Goal: Transaction & Acquisition: Book appointment/travel/reservation

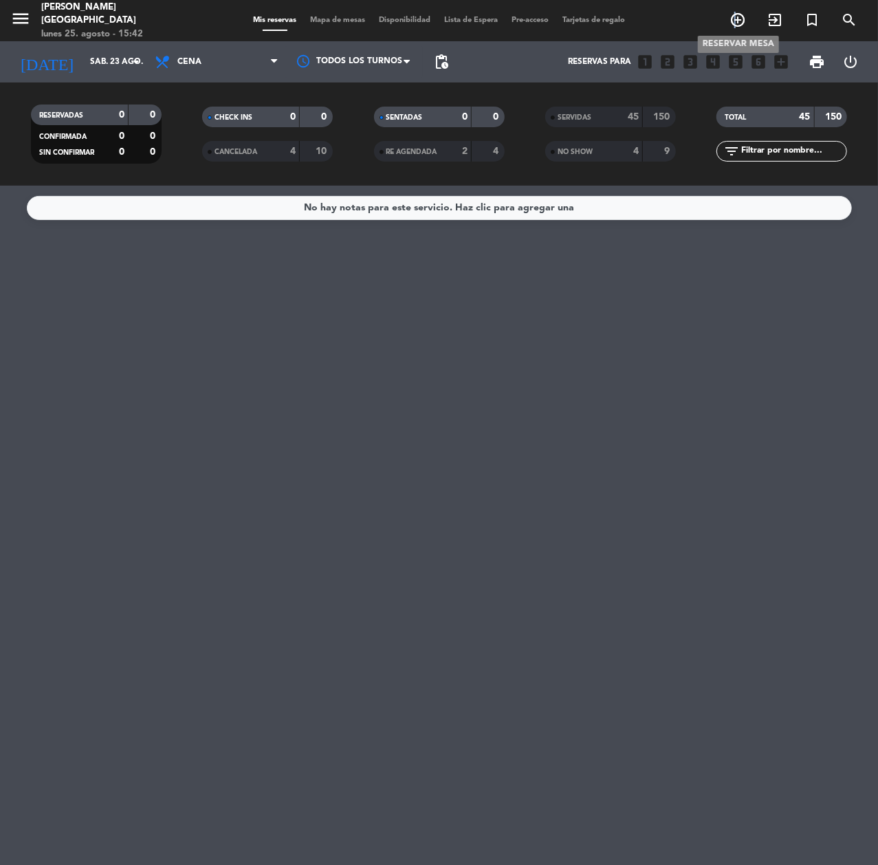
drag, startPoint x: 735, startPoint y: 22, endPoint x: 652, endPoint y: 45, distance: 85.8
click at [732, 23] on icon "add_circle_outline" at bounding box center [738, 20] width 17 height 17
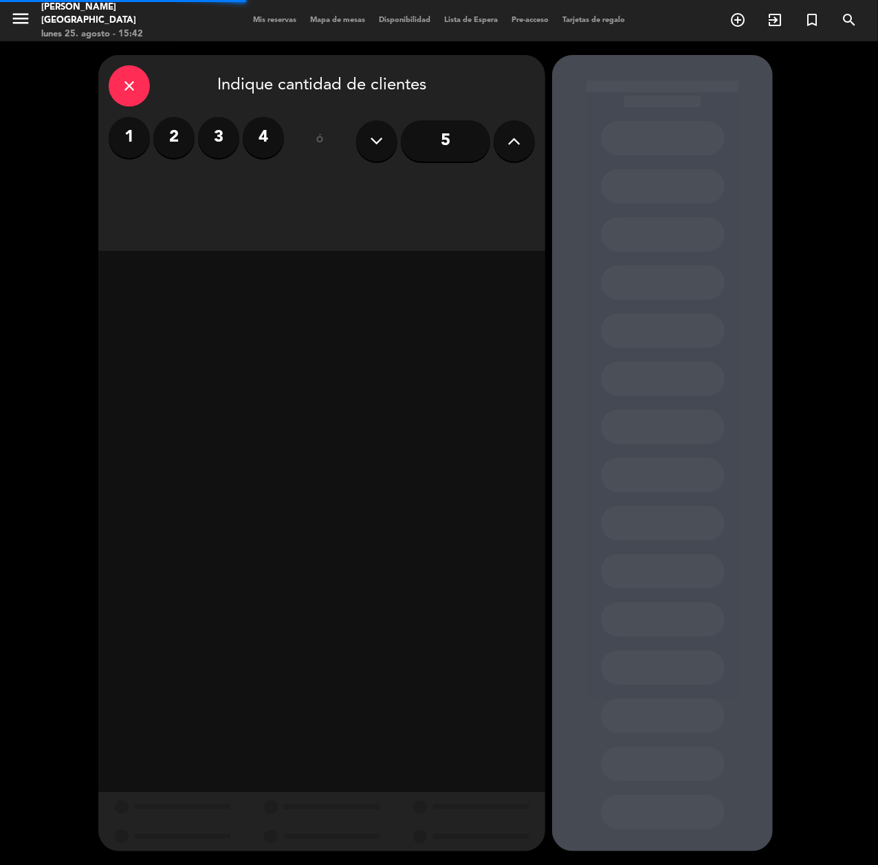
click at [216, 140] on label "3" at bounding box center [218, 137] width 41 height 41
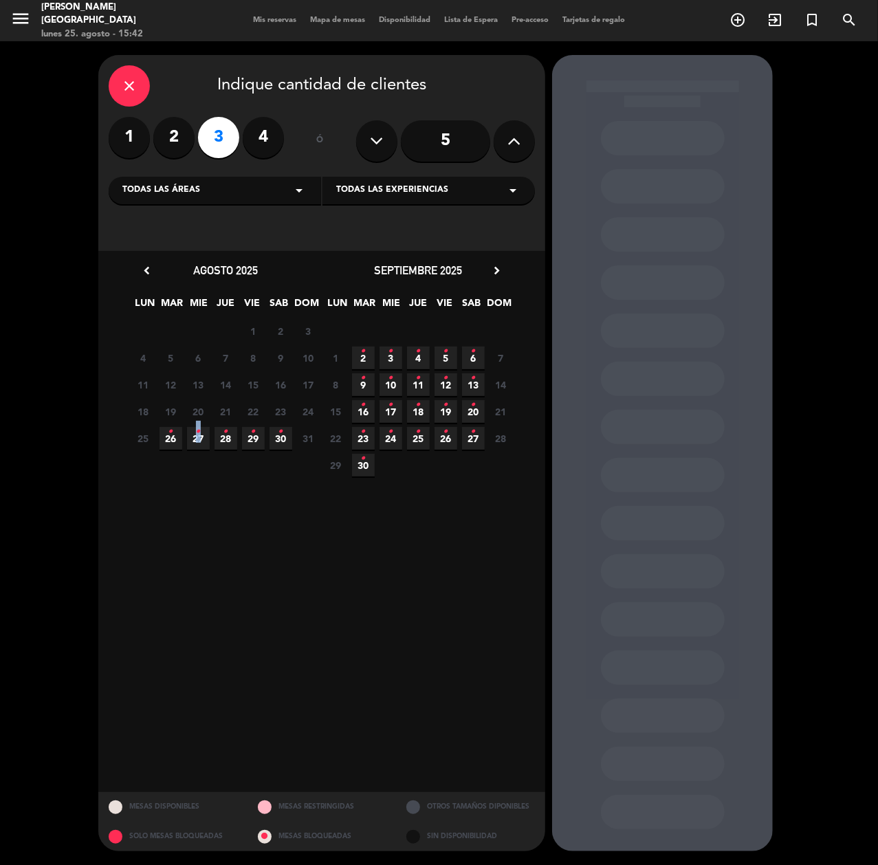
click at [201, 436] on span "27 •" at bounding box center [198, 438] width 23 height 23
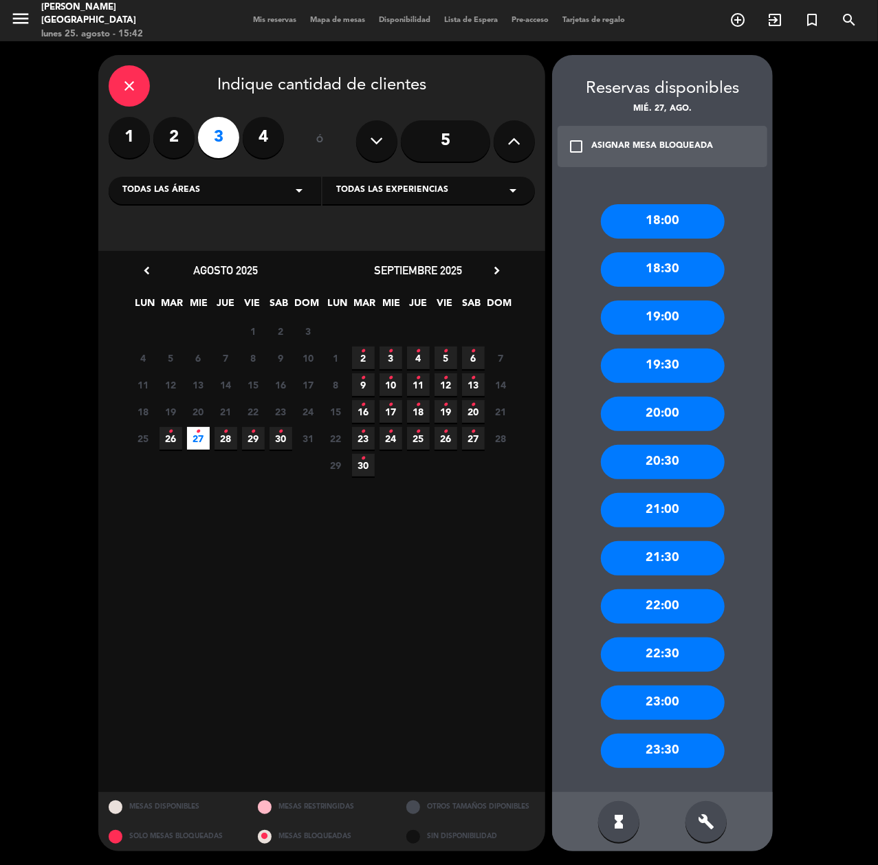
drag, startPoint x: 685, startPoint y: 270, endPoint x: 675, endPoint y: 271, distance: 10.4
click at [685, 271] on div "18:30" at bounding box center [663, 269] width 124 height 34
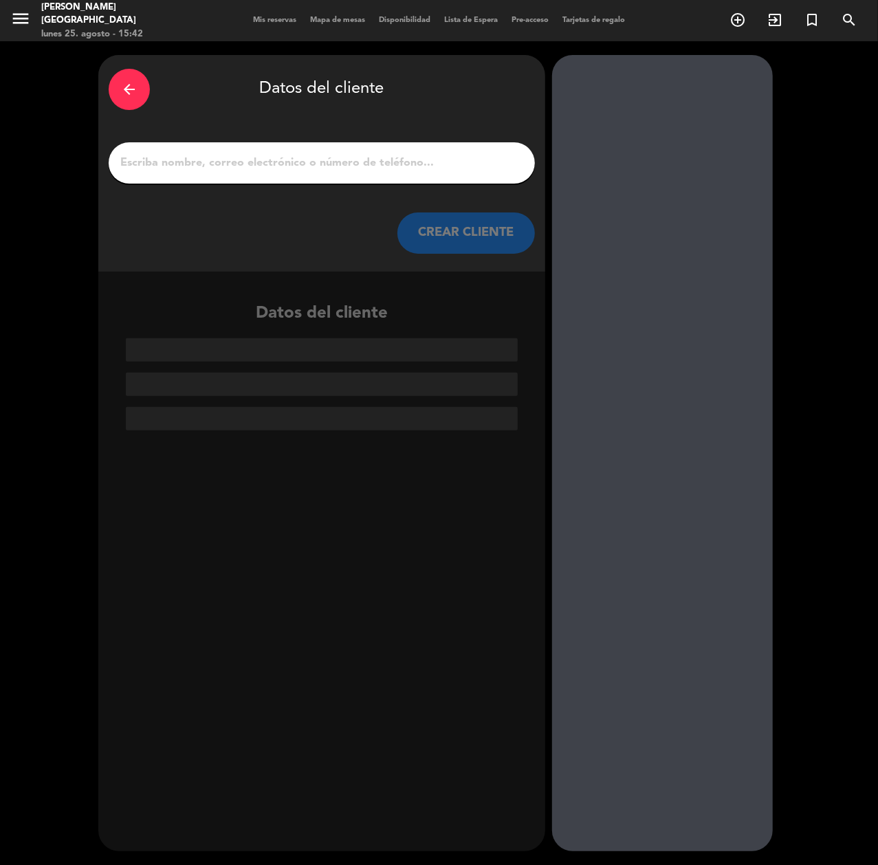
click at [177, 155] on input "1" at bounding box center [322, 162] width 406 height 19
click at [257, 162] on input "1" at bounding box center [322, 162] width 406 height 19
paste input "[PERSON_NAME]"
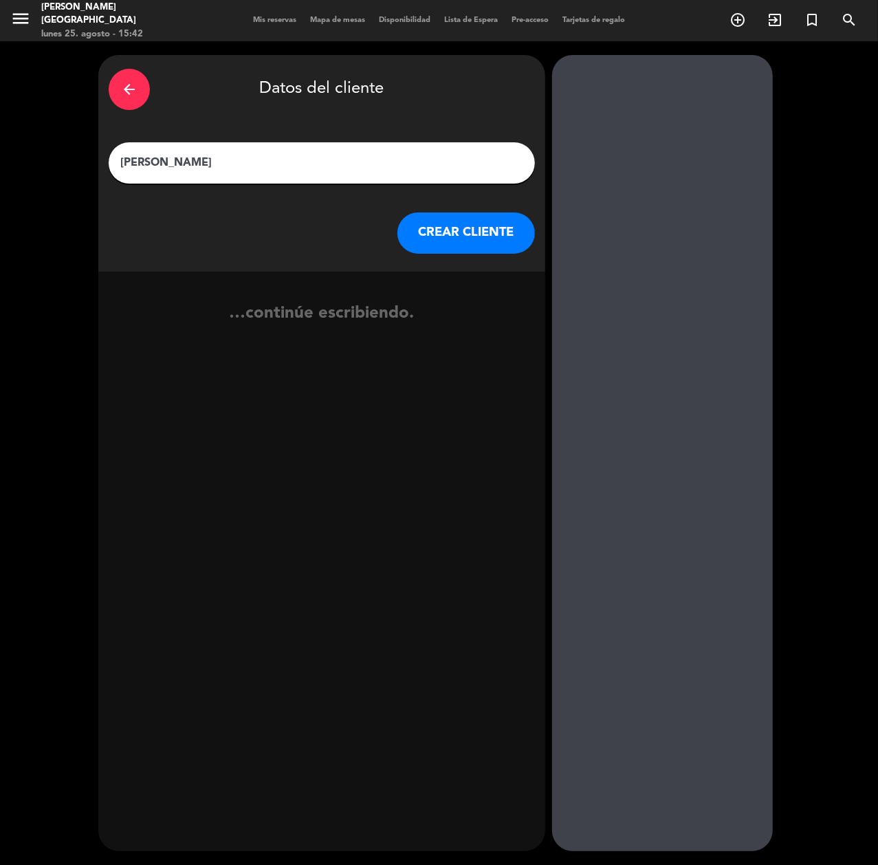
type input "[PERSON_NAME]"
drag, startPoint x: 440, startPoint y: 228, endPoint x: 56, endPoint y: 242, distance: 384.7
click at [436, 229] on button "CREAR CLIENTE" at bounding box center [467, 233] width 138 height 41
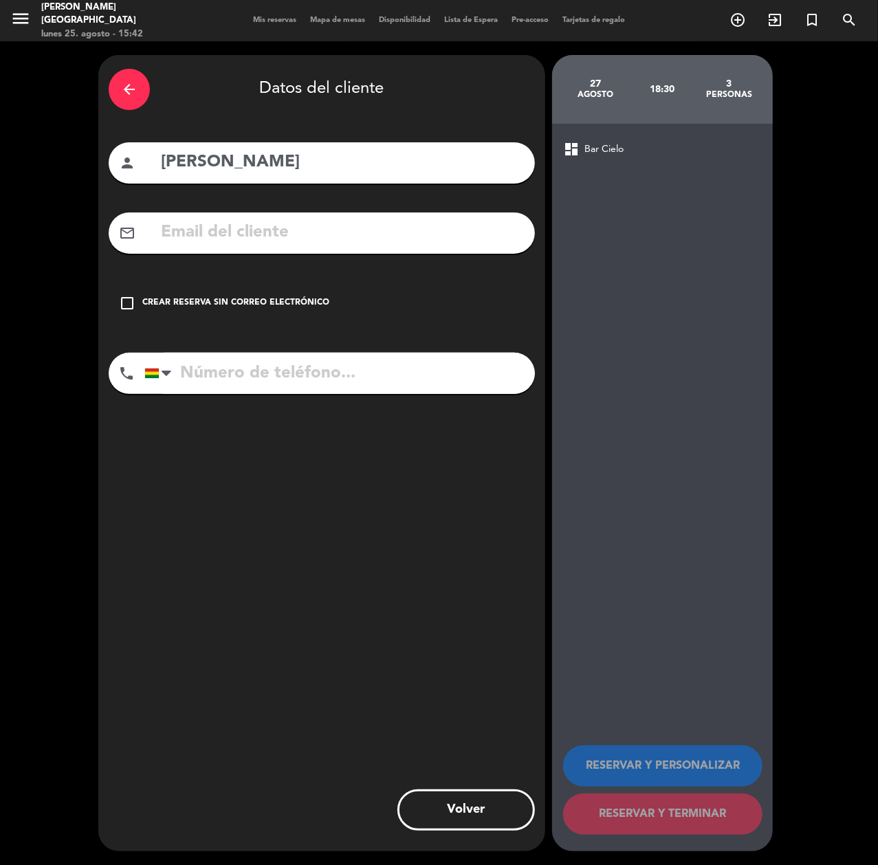
drag, startPoint x: 220, startPoint y: 376, endPoint x: 218, endPoint y: 351, distance: 24.8
click at [218, 375] on input "tel" at bounding box center [339, 373] width 391 height 41
paste input "64073479"
type input "64073479"
click at [228, 310] on div "Crear reserva sin correo electrónico" at bounding box center [235, 303] width 187 height 14
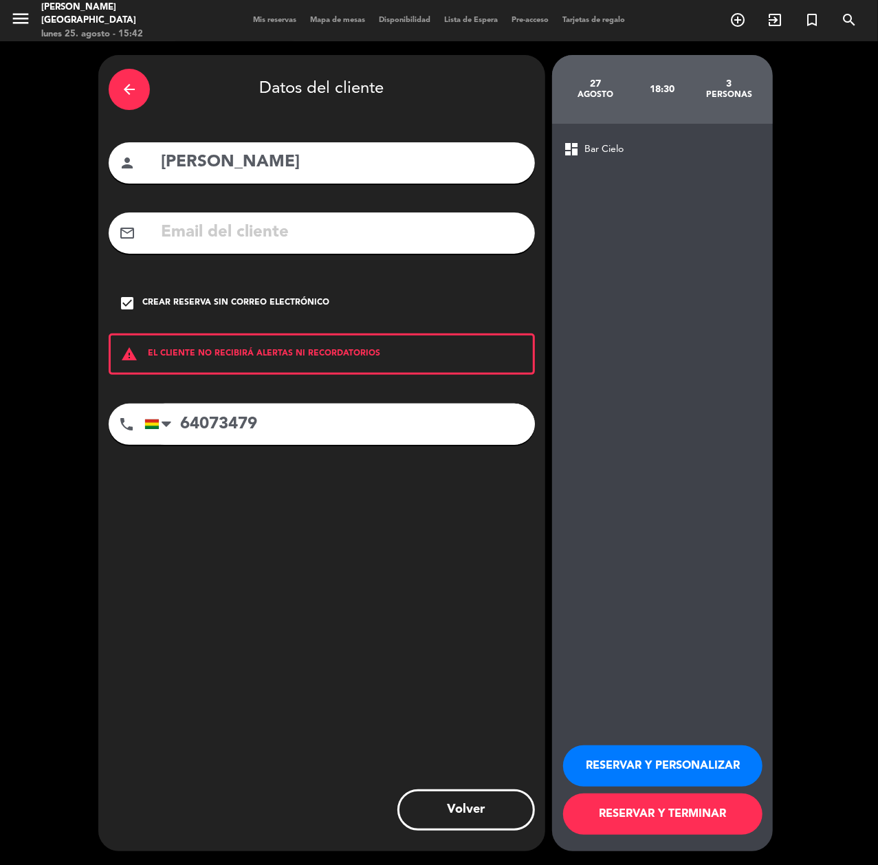
click at [629, 748] on button "RESERVAR Y PERSONALIZAR" at bounding box center [662, 766] width 199 height 41
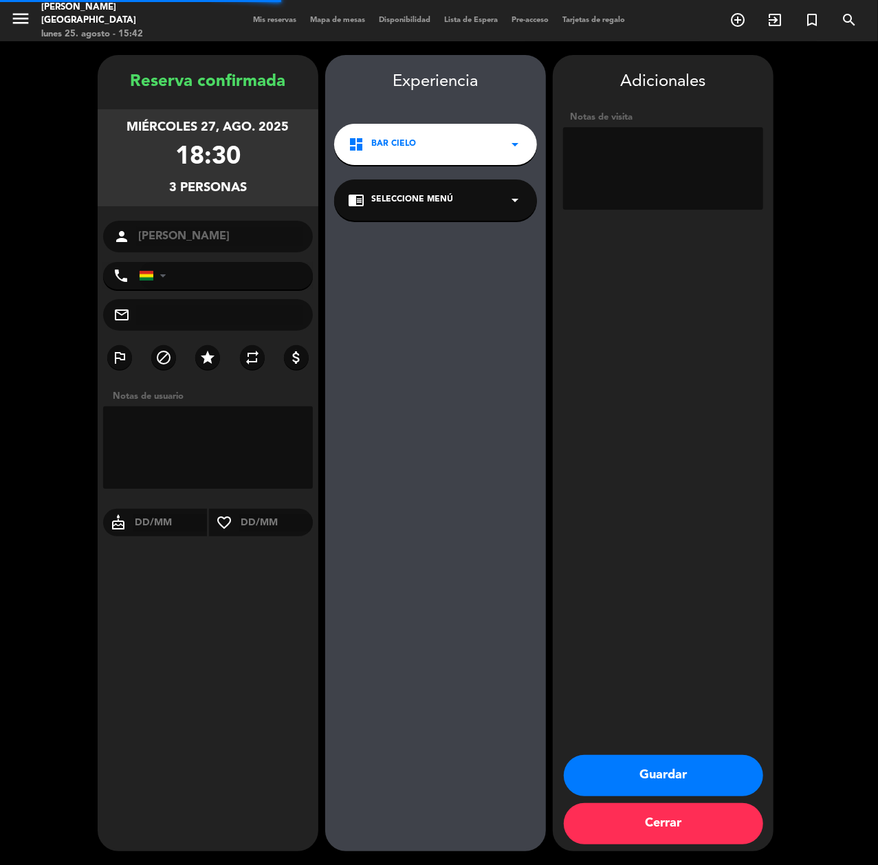
type input "[PHONE_NUMBER]"
drag, startPoint x: 647, startPoint y: 153, endPoint x: 598, endPoint y: 171, distance: 52.0
click at [644, 154] on textarea at bounding box center [663, 168] width 200 height 83
paste textarea "Cumpleaños [PERSON_NAME]"
drag, startPoint x: 661, startPoint y: 172, endPoint x: 655, endPoint y: 169, distance: 7.1
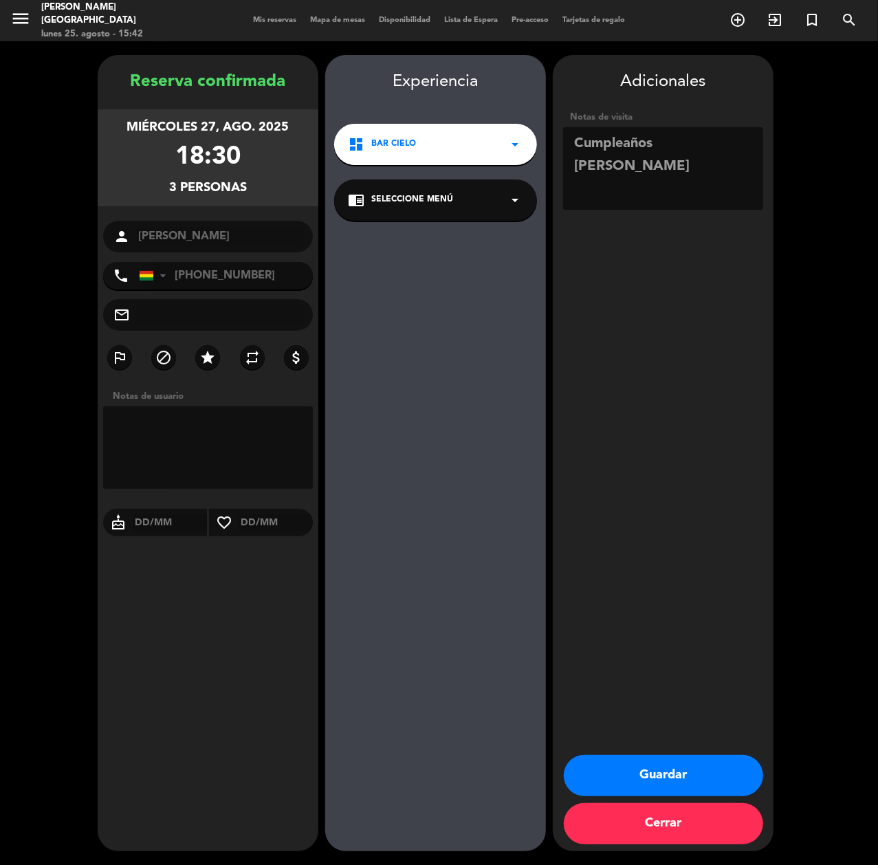
click at [659, 172] on textarea at bounding box center [663, 168] width 200 height 83
type textarea "Cumpleaños [PERSON_NAME]"
drag, startPoint x: 699, startPoint y: 779, endPoint x: 50, endPoint y: 847, distance: 652.9
click at [695, 779] on button "Guardar" at bounding box center [663, 775] width 199 height 41
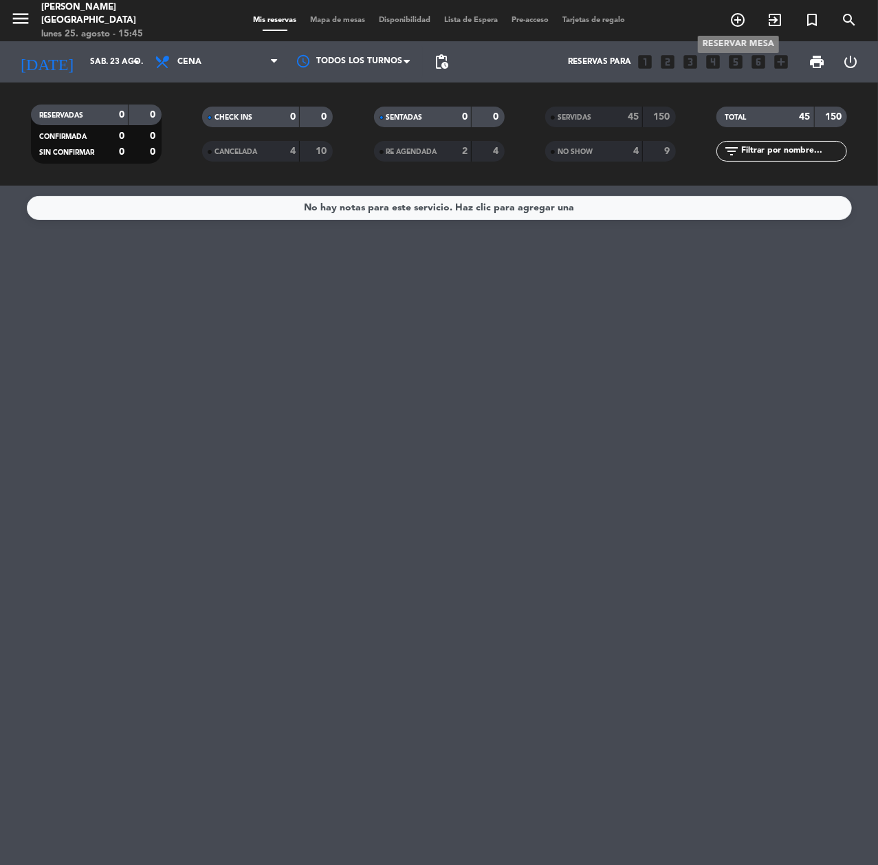
click at [735, 20] on icon "add_circle_outline" at bounding box center [738, 20] width 17 height 17
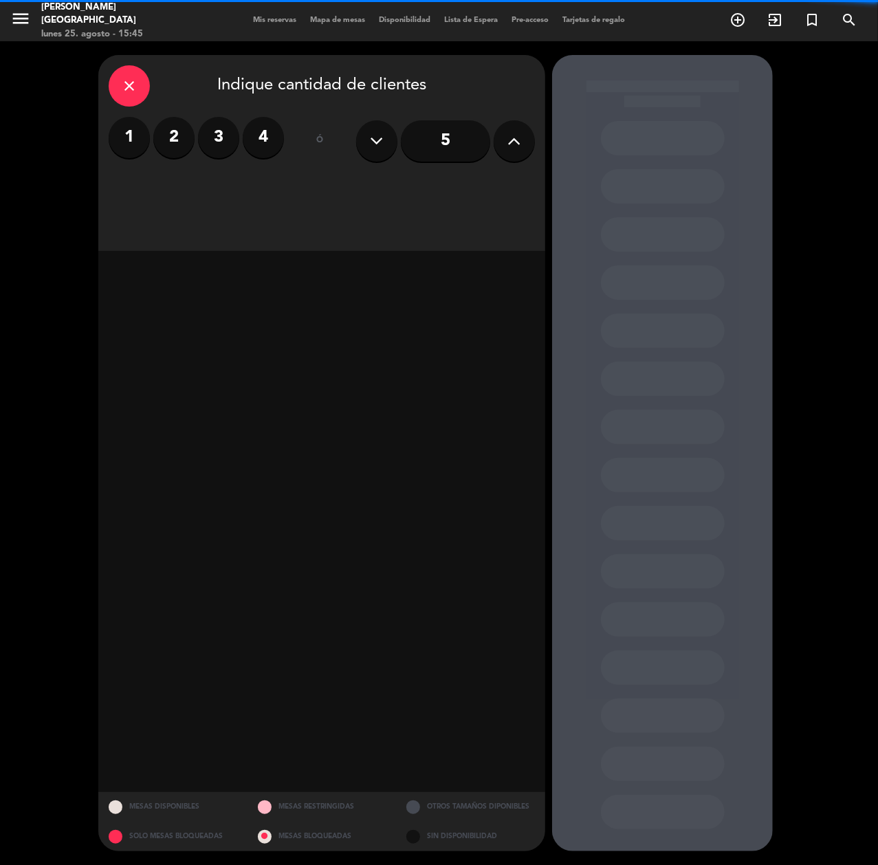
click at [275, 135] on label "4" at bounding box center [263, 137] width 41 height 41
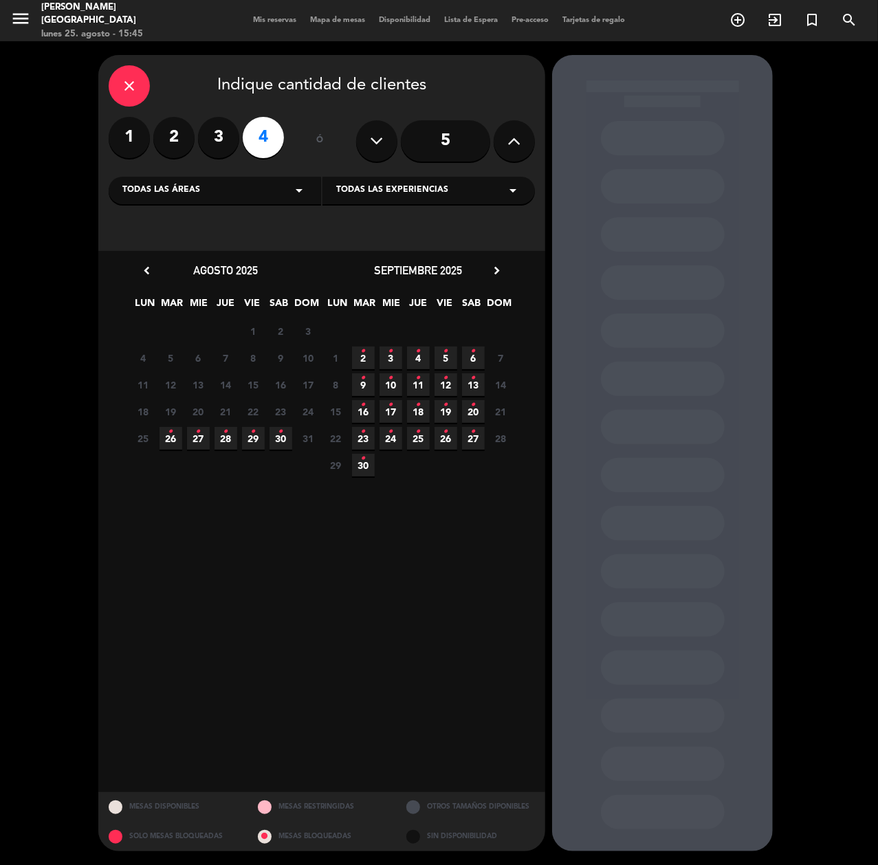
click at [227, 438] on icon "•" at bounding box center [226, 432] width 5 height 22
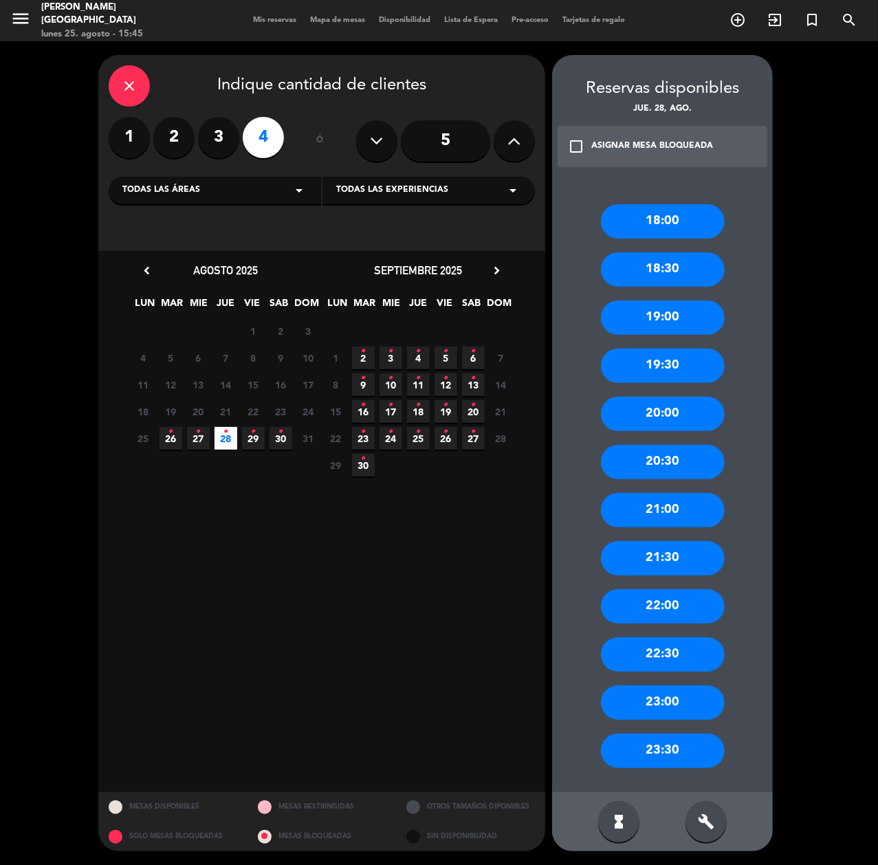
drag, startPoint x: 686, startPoint y: 320, endPoint x: 601, endPoint y: 332, distance: 86.1
click at [684, 320] on div "19:00" at bounding box center [663, 318] width 124 height 34
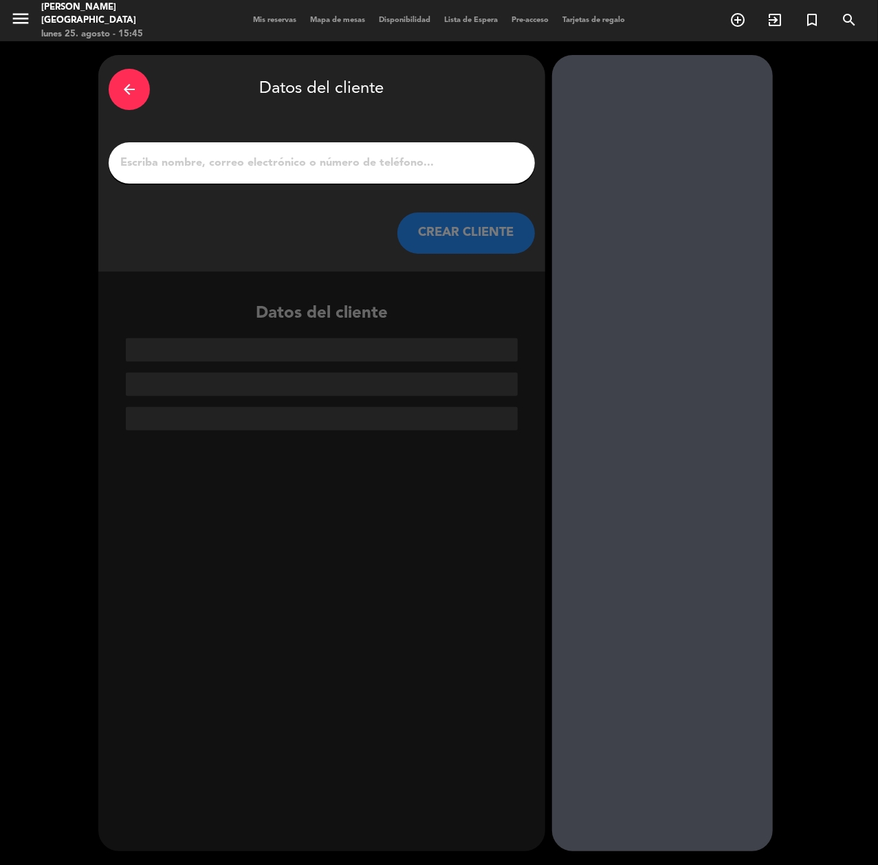
click at [248, 155] on input "1" at bounding box center [322, 162] width 406 height 19
paste input "[PERSON_NAME]"
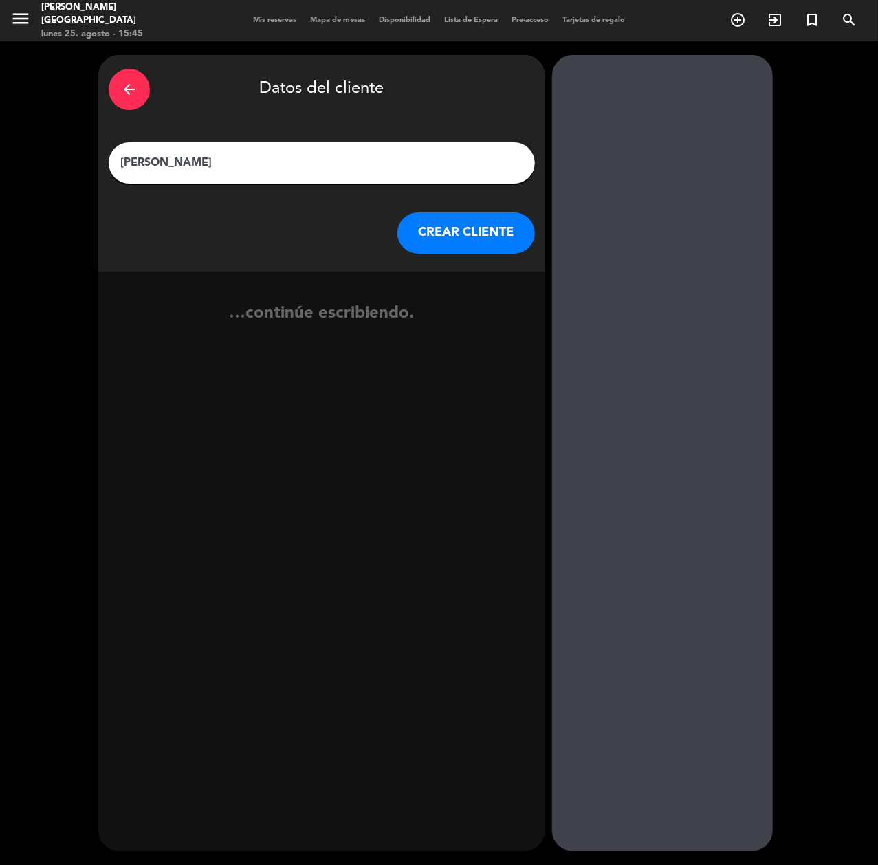
type input "[PERSON_NAME]"
click at [512, 325] on icon "exit_to_app" at bounding box center [507, 323] width 20 height 18
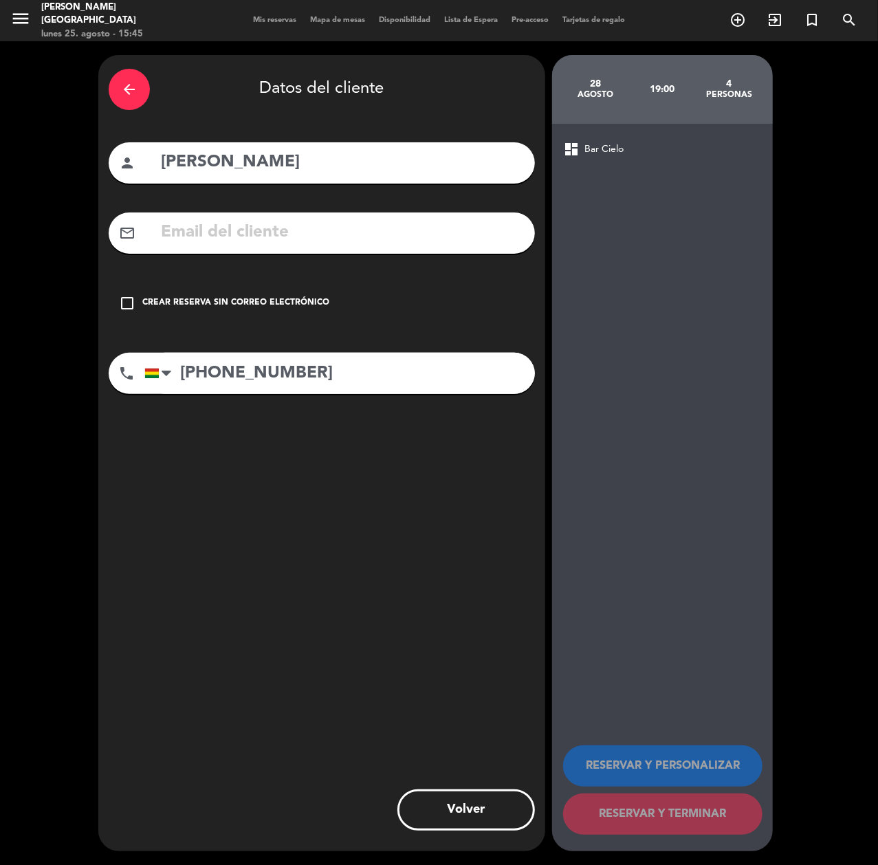
click at [184, 309] on div "Crear reserva sin correo electrónico" at bounding box center [235, 303] width 187 height 14
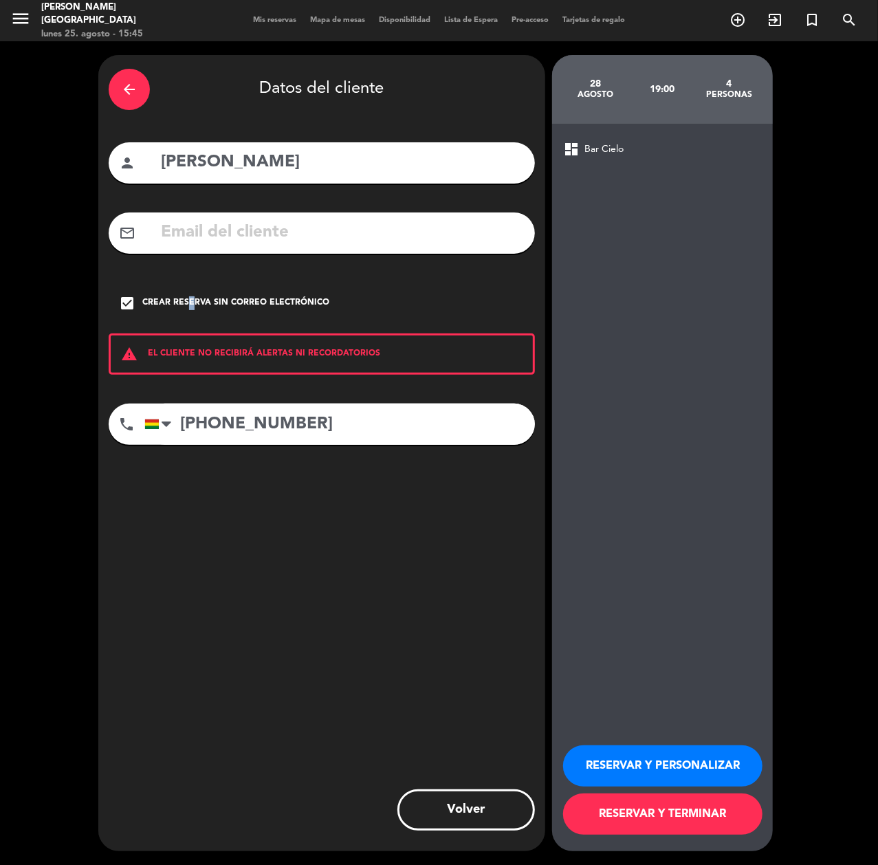
click at [669, 752] on button "RESERVAR Y PERSONALIZAR" at bounding box center [662, 766] width 199 height 41
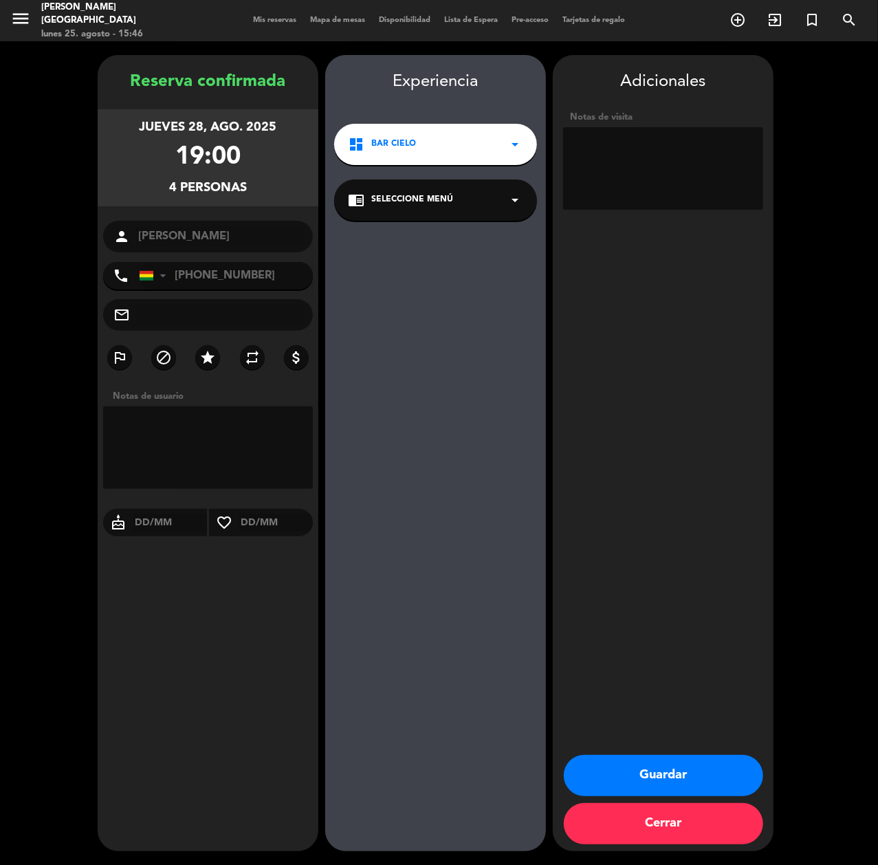
drag, startPoint x: 666, startPoint y: 770, endPoint x: 655, endPoint y: 777, distance: 13.2
click at [656, 774] on button "Guardar" at bounding box center [663, 775] width 199 height 41
